Goal: Task Accomplishment & Management: Complete application form

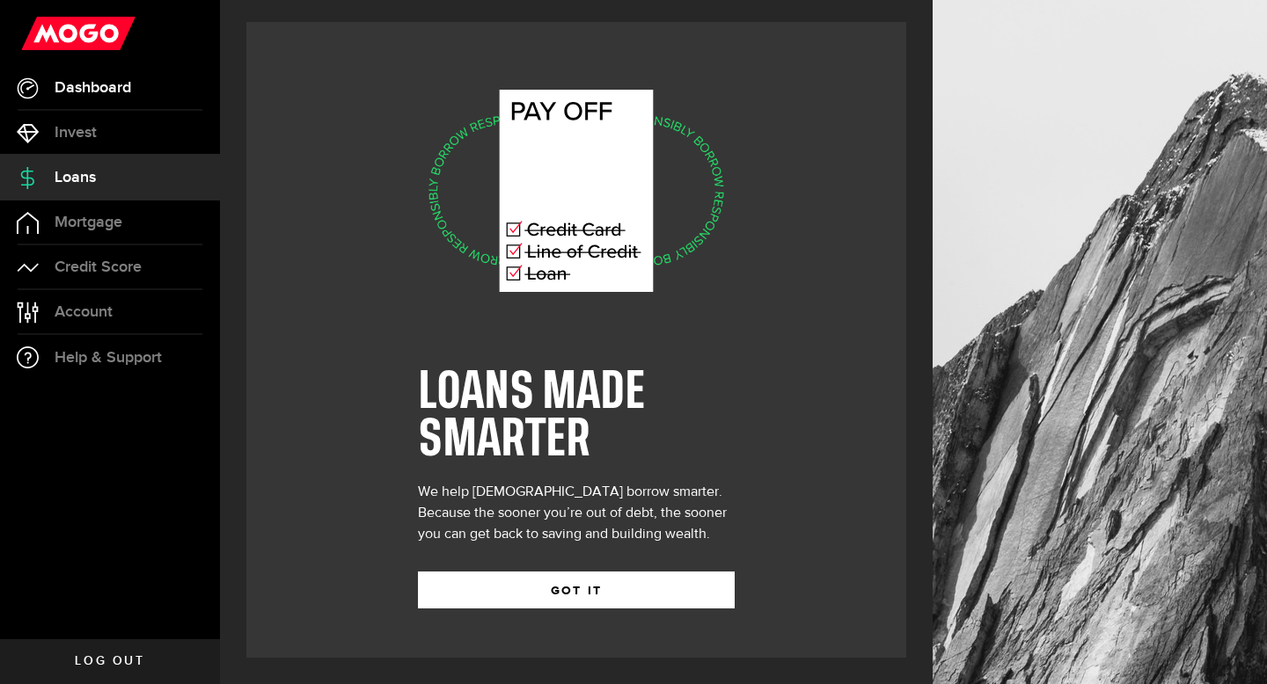
click at [108, 90] on span "Dashboard" at bounding box center [93, 88] width 77 height 16
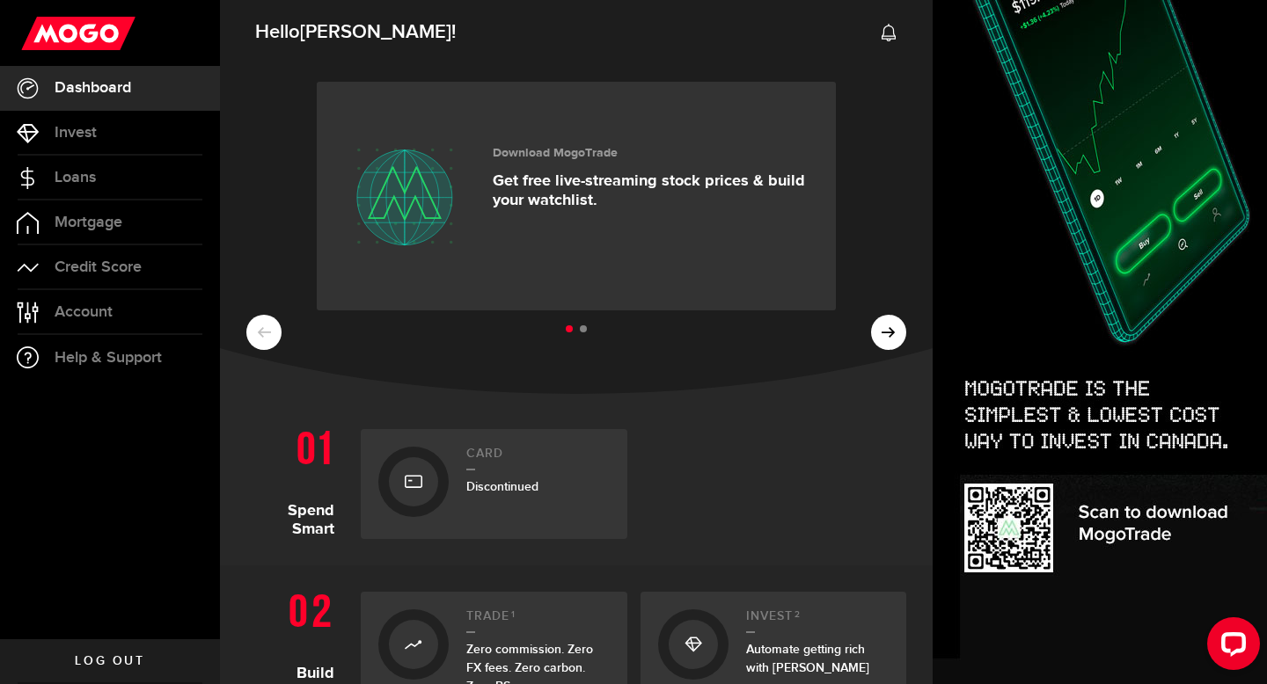
click at [896, 340] on ul at bounding box center [576, 329] width 660 height 23
click at [886, 333] on ul at bounding box center [576, 329] width 660 height 23
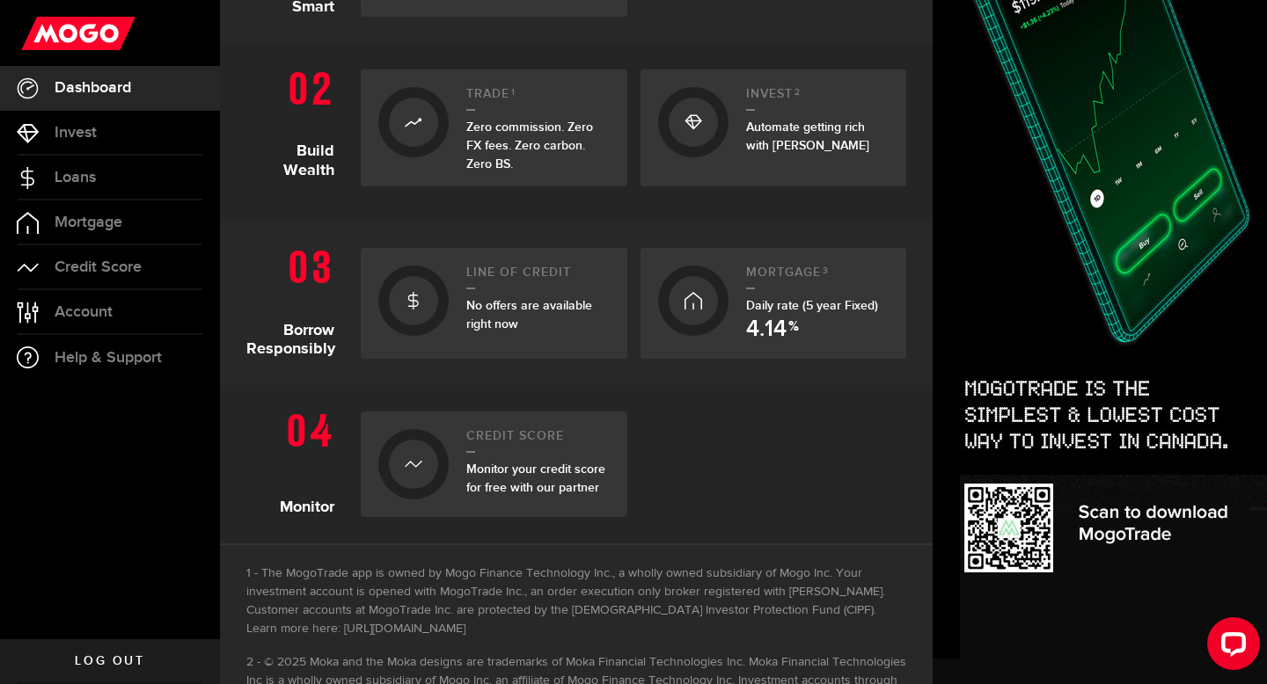
scroll to position [525, 0]
click at [613, 303] on link "Line of credit No offers are available right now" at bounding box center [494, 300] width 267 height 111
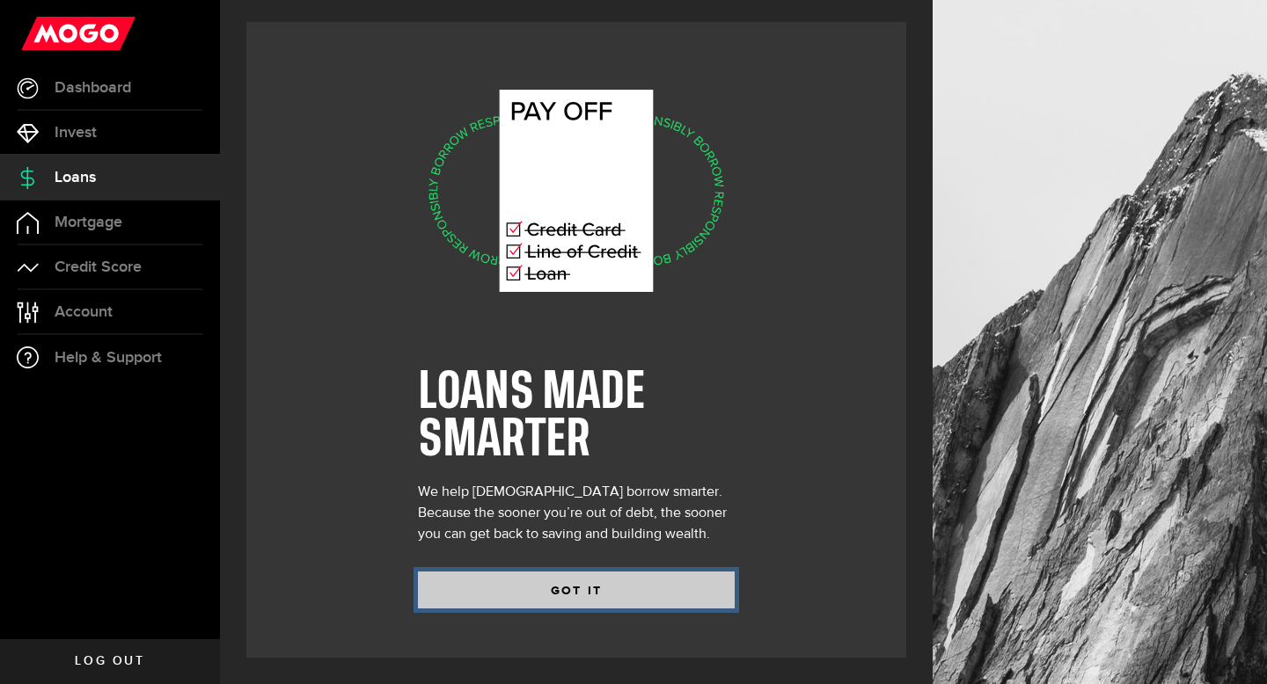
click at [581, 578] on button "GOT IT" at bounding box center [576, 590] width 317 height 37
